Goal: Task Accomplishment & Management: Complete application form

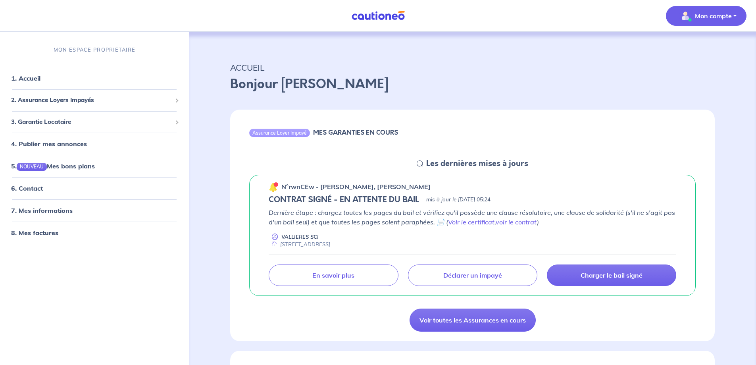
click at [711, 13] on p "Mon compte" at bounding box center [713, 16] width 37 height 10
click at [696, 66] on link "Me déconnecter" at bounding box center [698, 68] width 64 height 13
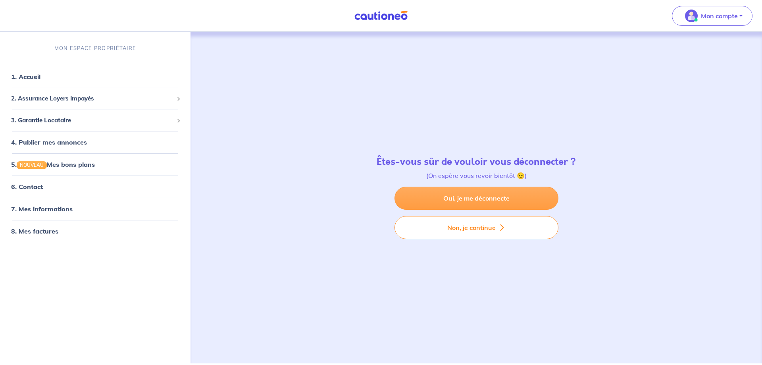
click at [465, 197] on link "Oui, je me déconnecte" at bounding box center [476, 197] width 164 height 23
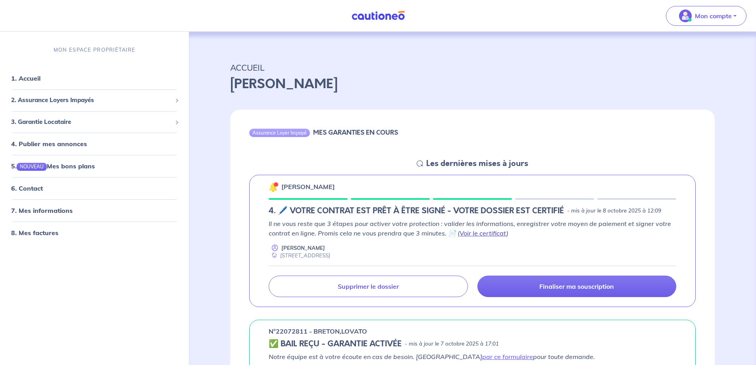
click at [477, 232] on link "Voir le certificat" at bounding box center [482, 233] width 47 height 8
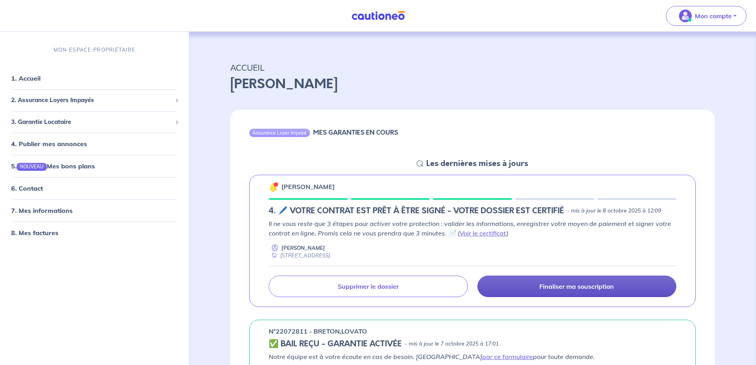
click at [564, 287] on p "Finaliser ma souscription" at bounding box center [576, 286] width 75 height 8
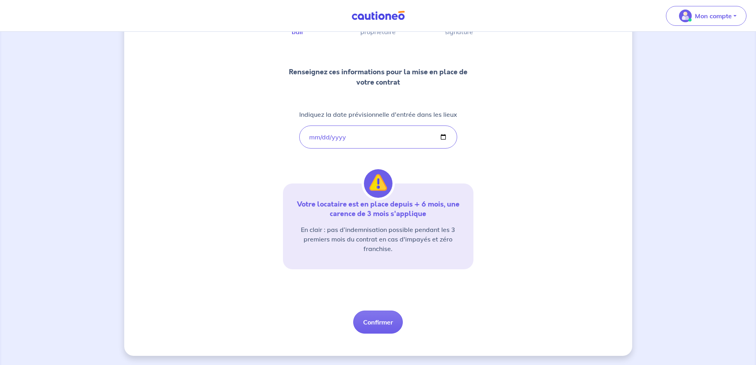
scroll to position [80, 0]
click at [381, 322] on button "Confirmer" at bounding box center [378, 321] width 50 height 23
select select "FR"
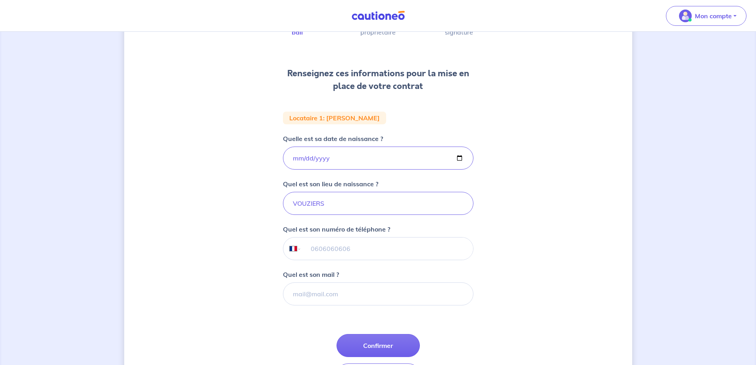
scroll to position [79, 0]
click at [328, 244] on input "tel" at bounding box center [386, 248] width 171 height 22
type input "06 82 69 20 32"
click at [313, 292] on input "Quel est son mail ?" at bounding box center [378, 293] width 190 height 23
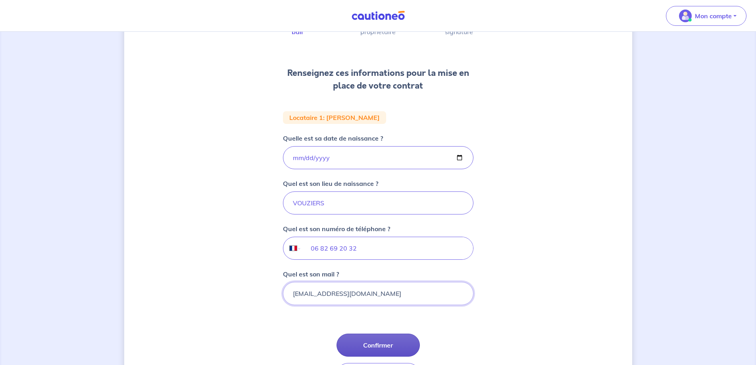
type input "mange51@live.fr"
click at [370, 342] on button "Confirmer" at bounding box center [377, 344] width 83 height 23
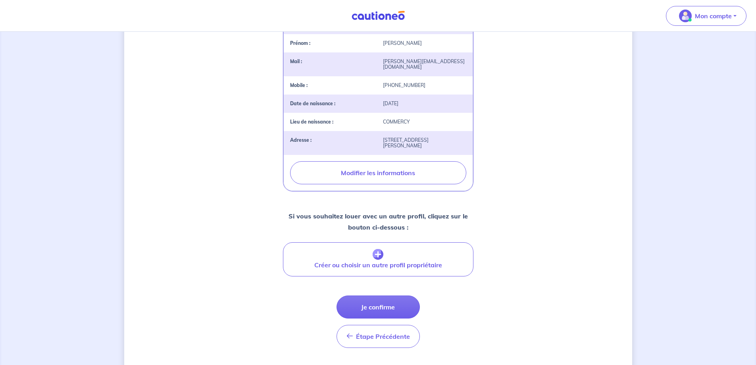
scroll to position [224, 0]
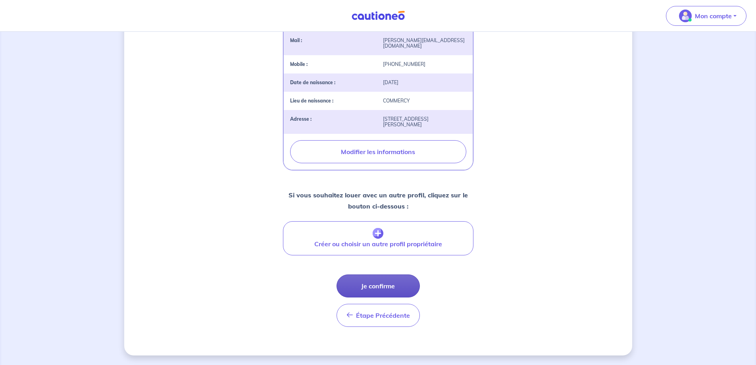
click at [374, 286] on button "Je confirme" at bounding box center [377, 285] width 83 height 23
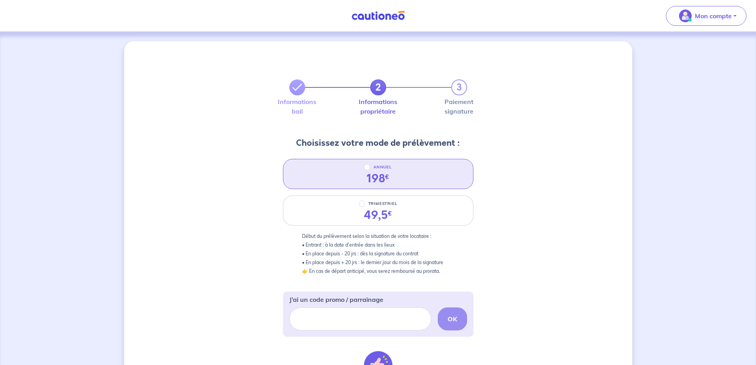
click at [383, 177] on div "198 €" at bounding box center [378, 178] width 23 height 13
radio input "true"
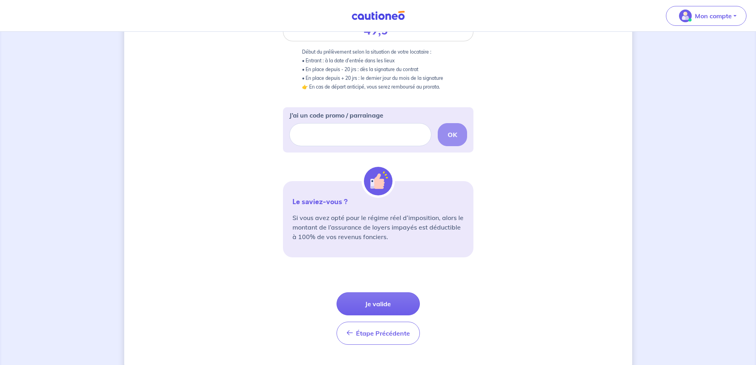
scroll to position [202, 0]
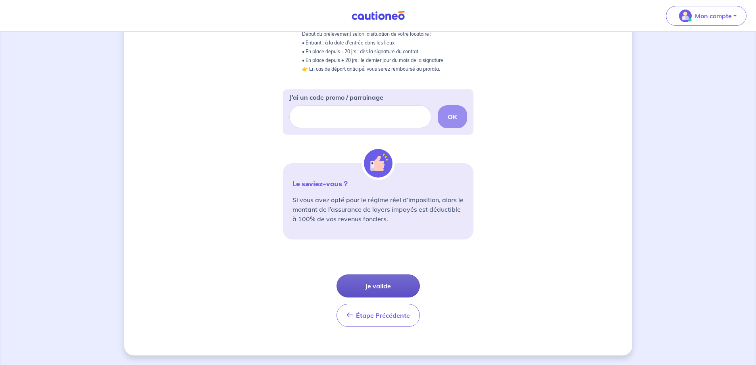
click at [375, 284] on button "Je valide" at bounding box center [377, 285] width 83 height 23
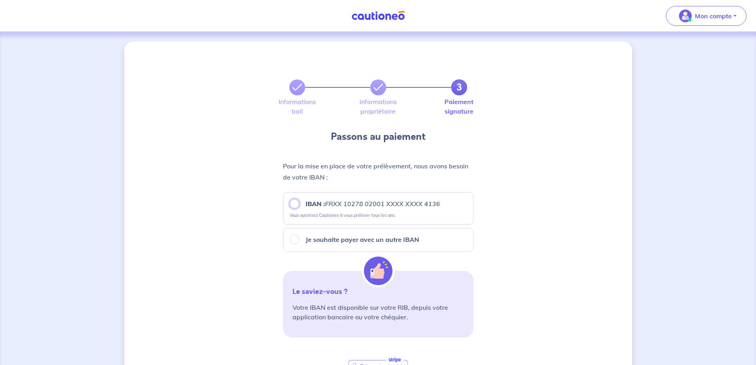
click at [295, 204] on input "IBAN : FRXX 10278 02001 XXXX XXXX 4136" at bounding box center [295, 204] width 10 height 10
radio input "true"
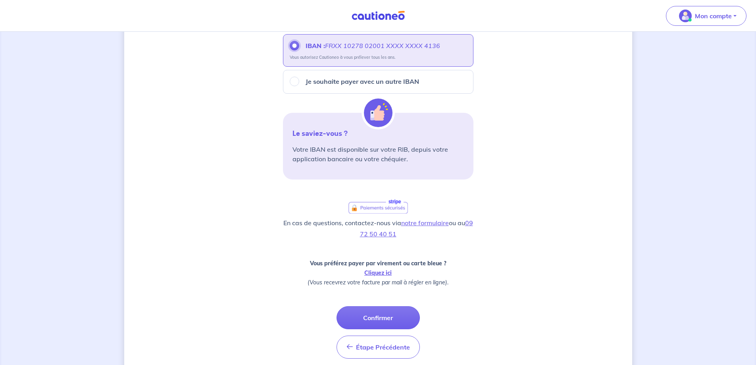
scroll to position [159, 0]
click at [373, 316] on button "Confirmer" at bounding box center [377, 316] width 83 height 23
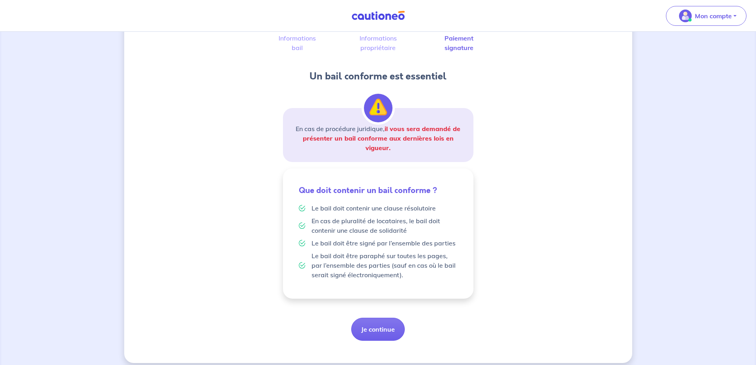
scroll to position [71, 0]
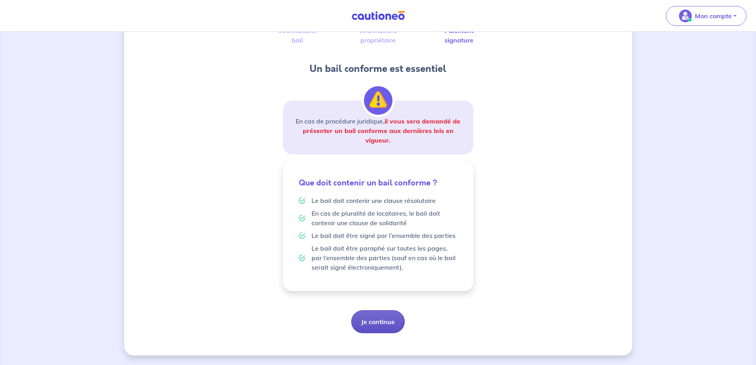
click at [380, 321] on button "Je continue" at bounding box center [378, 321] width 54 height 23
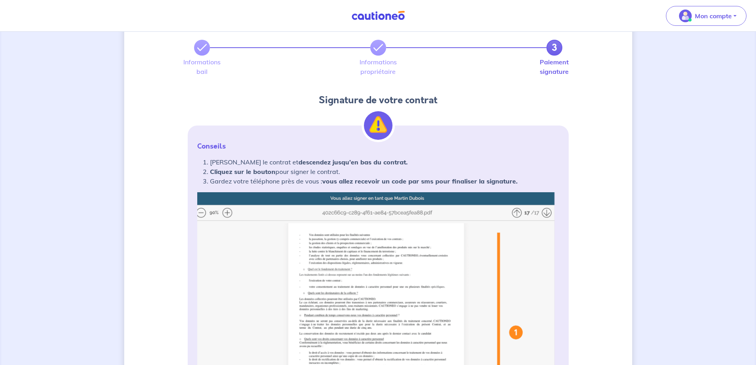
scroll to position [79, 0]
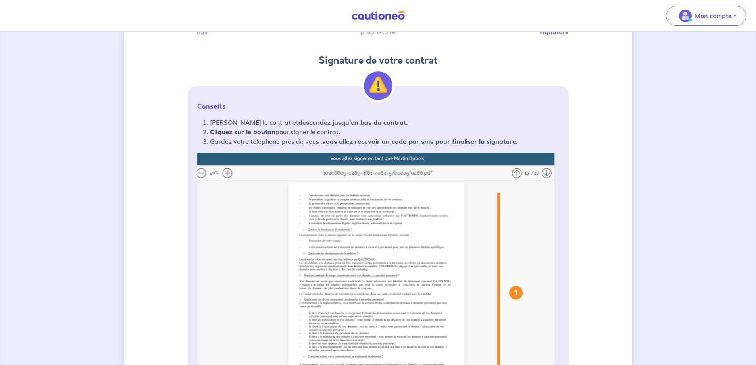
click at [226, 173] on img at bounding box center [378, 309] width 362 height 315
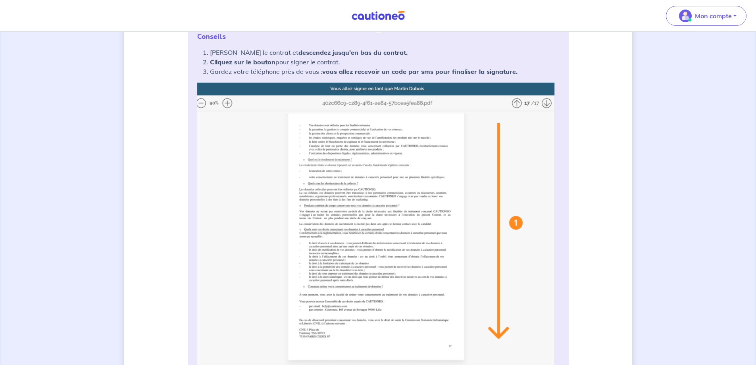
scroll to position [40, 0]
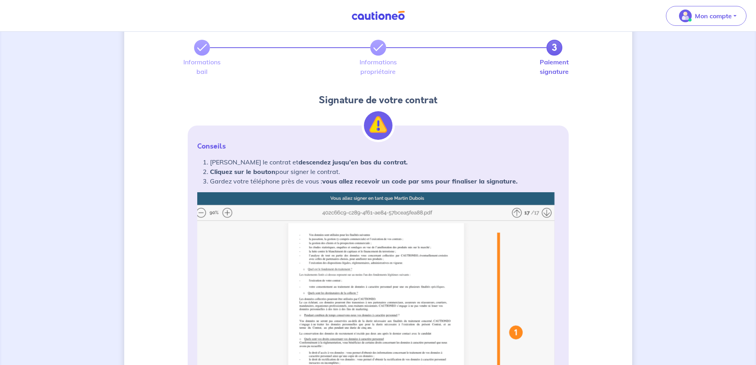
click at [545, 213] on img at bounding box center [378, 349] width 362 height 315
click at [547, 213] on img at bounding box center [378, 349] width 362 height 315
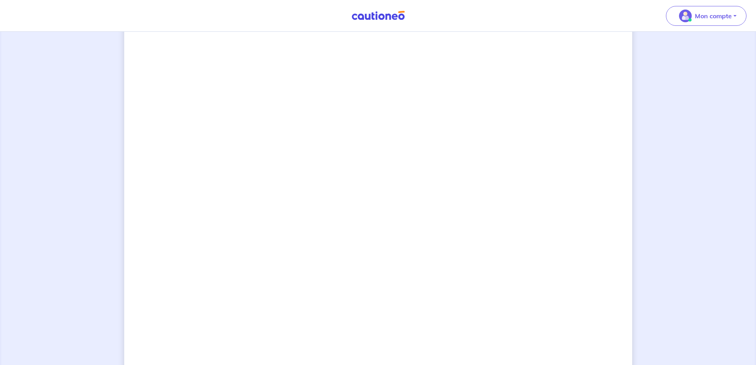
scroll to position [629, 0]
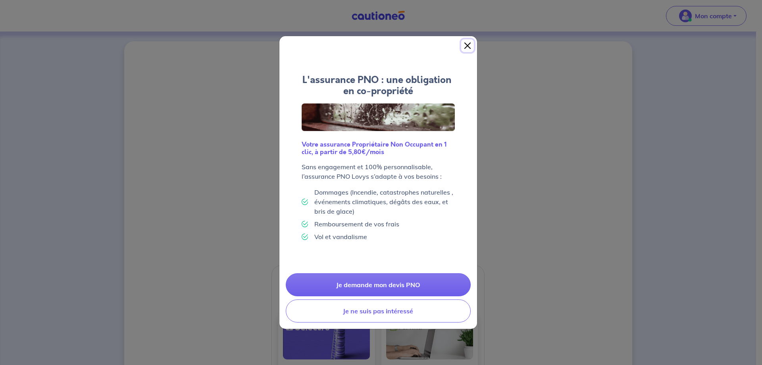
click at [467, 44] on button "Close" at bounding box center [467, 45] width 13 height 13
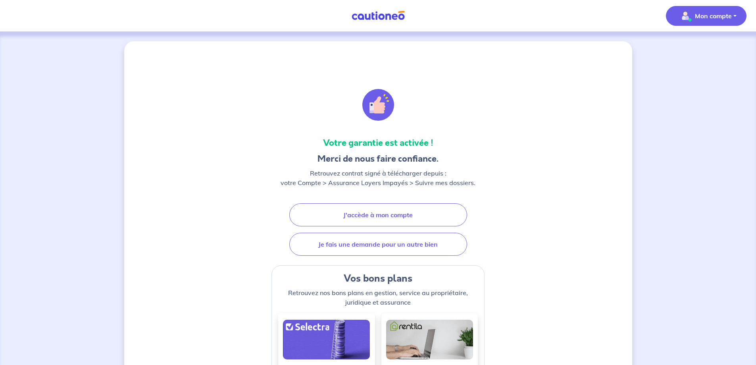
click at [710, 19] on p "Mon compte" at bounding box center [713, 16] width 37 height 10
click at [699, 48] on link "Mes informations" at bounding box center [698, 49] width 64 height 13
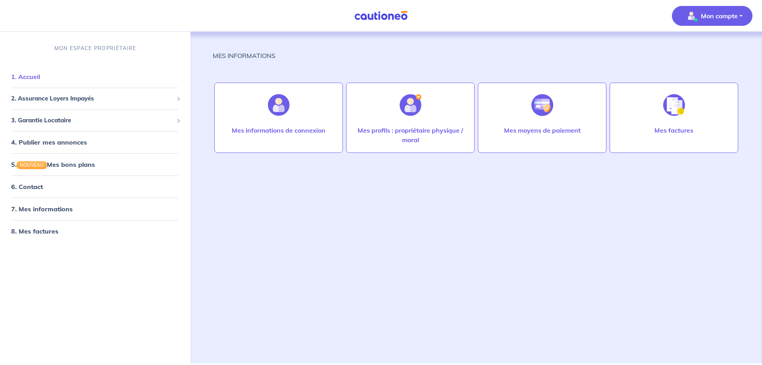
click at [16, 80] on link "1. Accueil" at bounding box center [25, 77] width 29 height 8
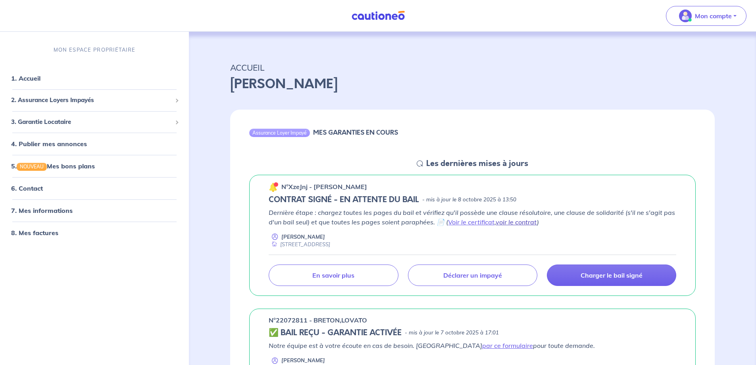
click at [510, 223] on link "voir le contrat" at bounding box center [515, 222] width 41 height 8
click at [466, 221] on link "Voir le certificat" at bounding box center [471, 222] width 46 height 8
click at [522, 222] on link "voir le contrat" at bounding box center [515, 222] width 41 height 8
click at [604, 275] on p "Charger le bail signé" at bounding box center [611, 275] width 62 height 8
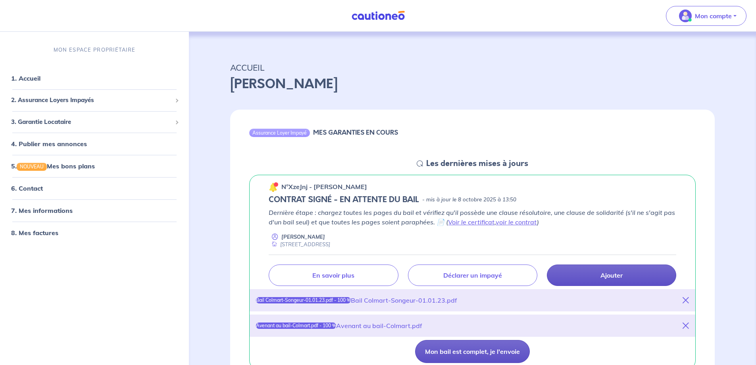
click at [465, 351] on button "Mon bail est complet, je l'envoie" at bounding box center [472, 351] width 115 height 23
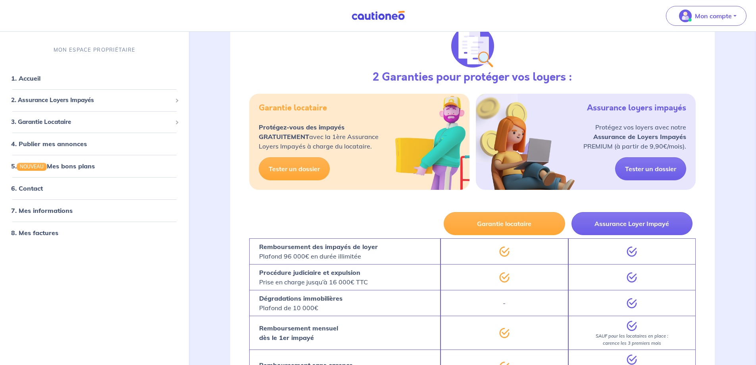
scroll to position [754, 0]
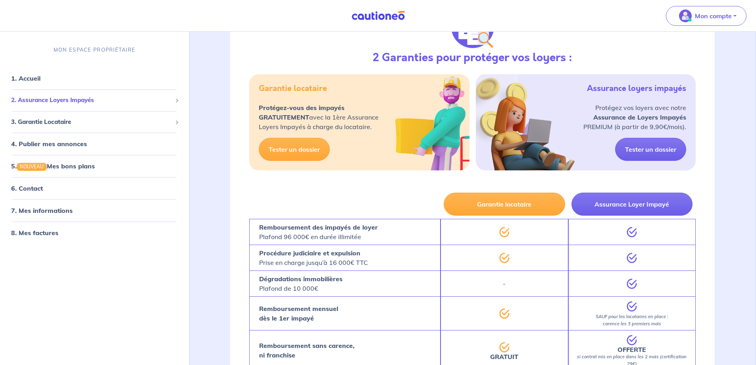
click at [175, 102] on div "2. Assurance Loyers Impayés" at bounding box center [94, 99] width 182 height 15
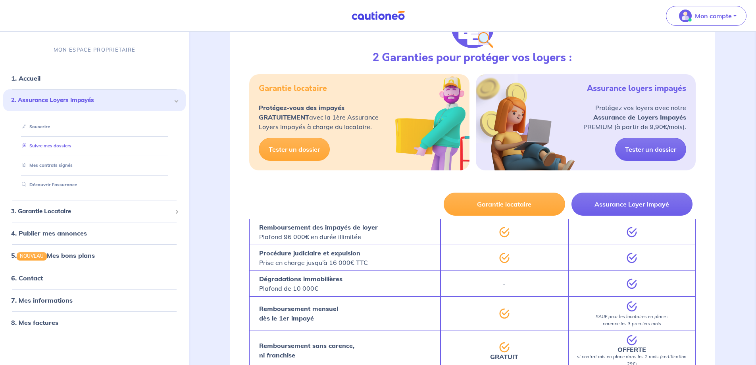
click at [71, 147] on link "Suivre mes dossiers" at bounding box center [45, 146] width 53 height 6
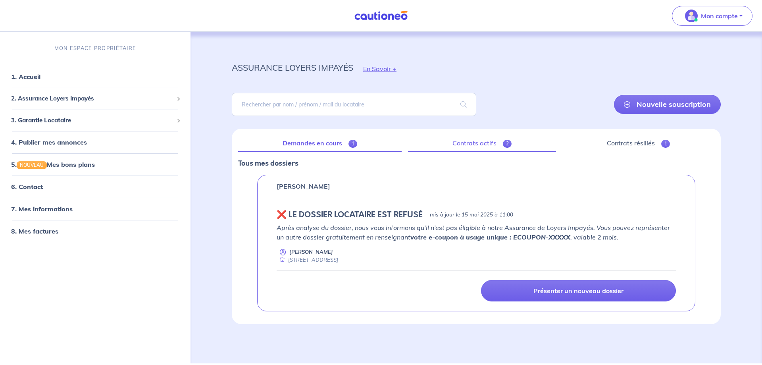
click at [485, 145] on link "Contrats actifs 2" at bounding box center [482, 143] width 148 height 17
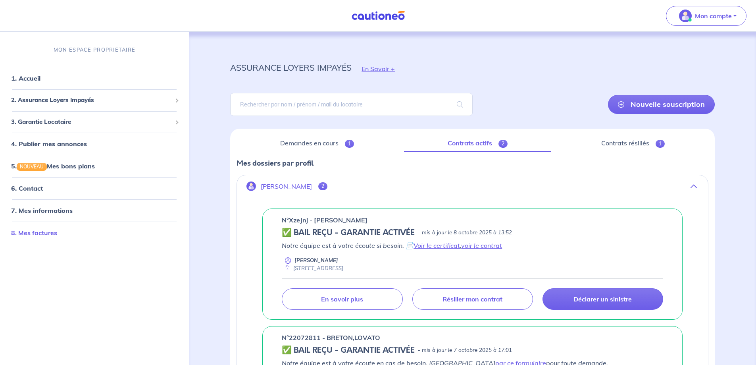
click at [35, 233] on link "8. Mes factures" at bounding box center [34, 232] width 46 height 8
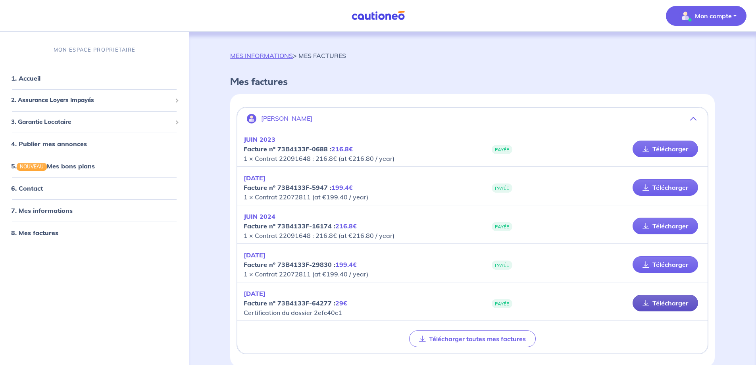
click at [653, 302] on link "Télécharger" at bounding box center [664, 302] width 65 height 17
click at [720, 16] on p "Mon compte" at bounding box center [713, 16] width 37 height 10
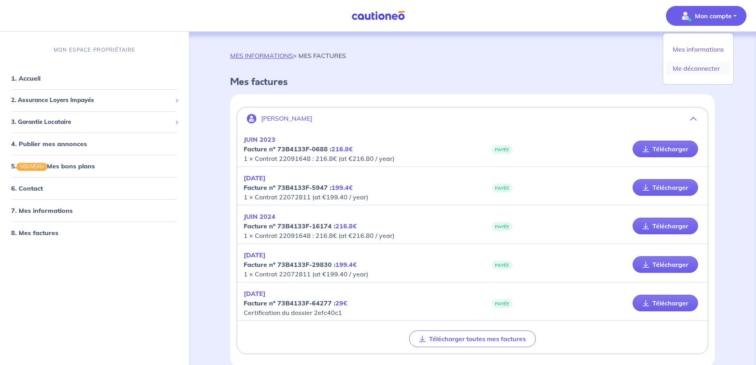
click at [698, 69] on link "Me déconnecter" at bounding box center [698, 68] width 64 height 13
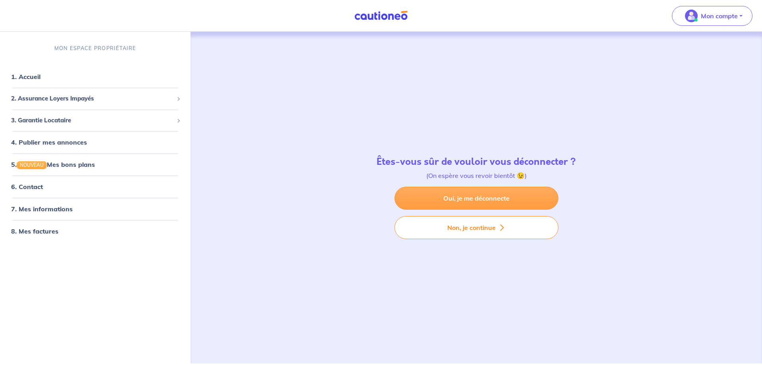
click at [471, 202] on link "Oui, je me déconnecte" at bounding box center [476, 197] width 164 height 23
